Goal: Navigation & Orientation: Find specific page/section

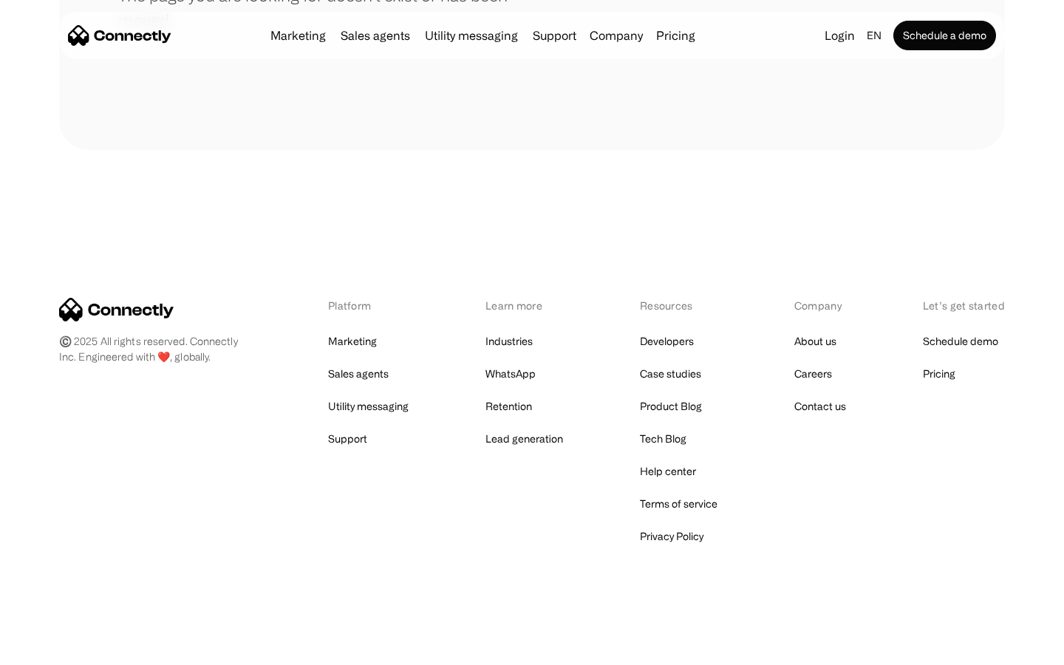
scroll to position [270, 0]
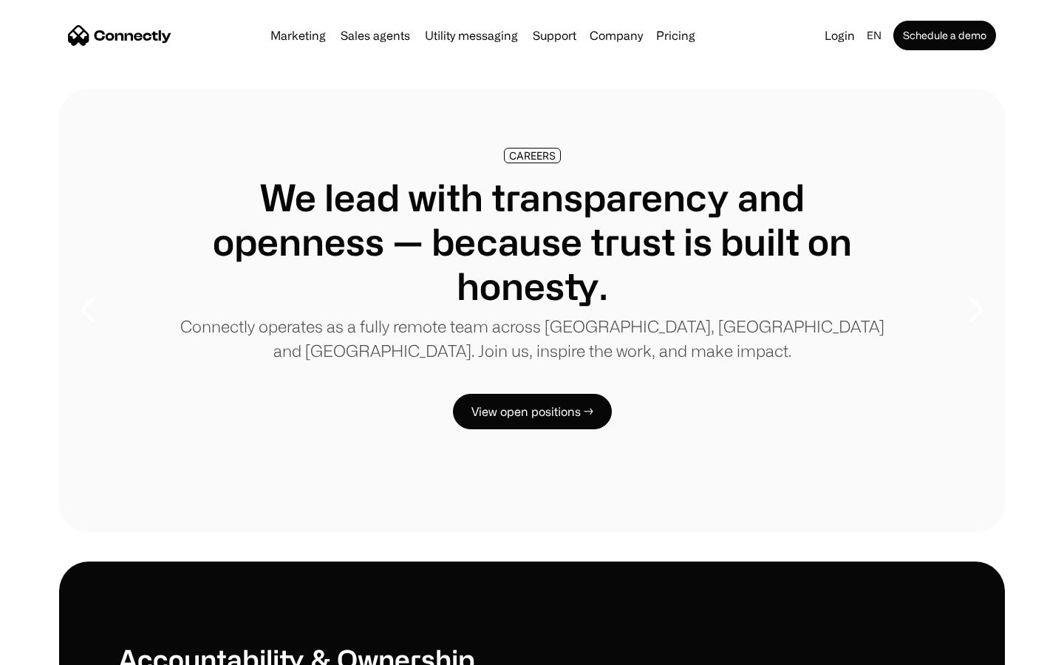
scroll to position [4511, 0]
